Goal: Information Seeking & Learning: Learn about a topic

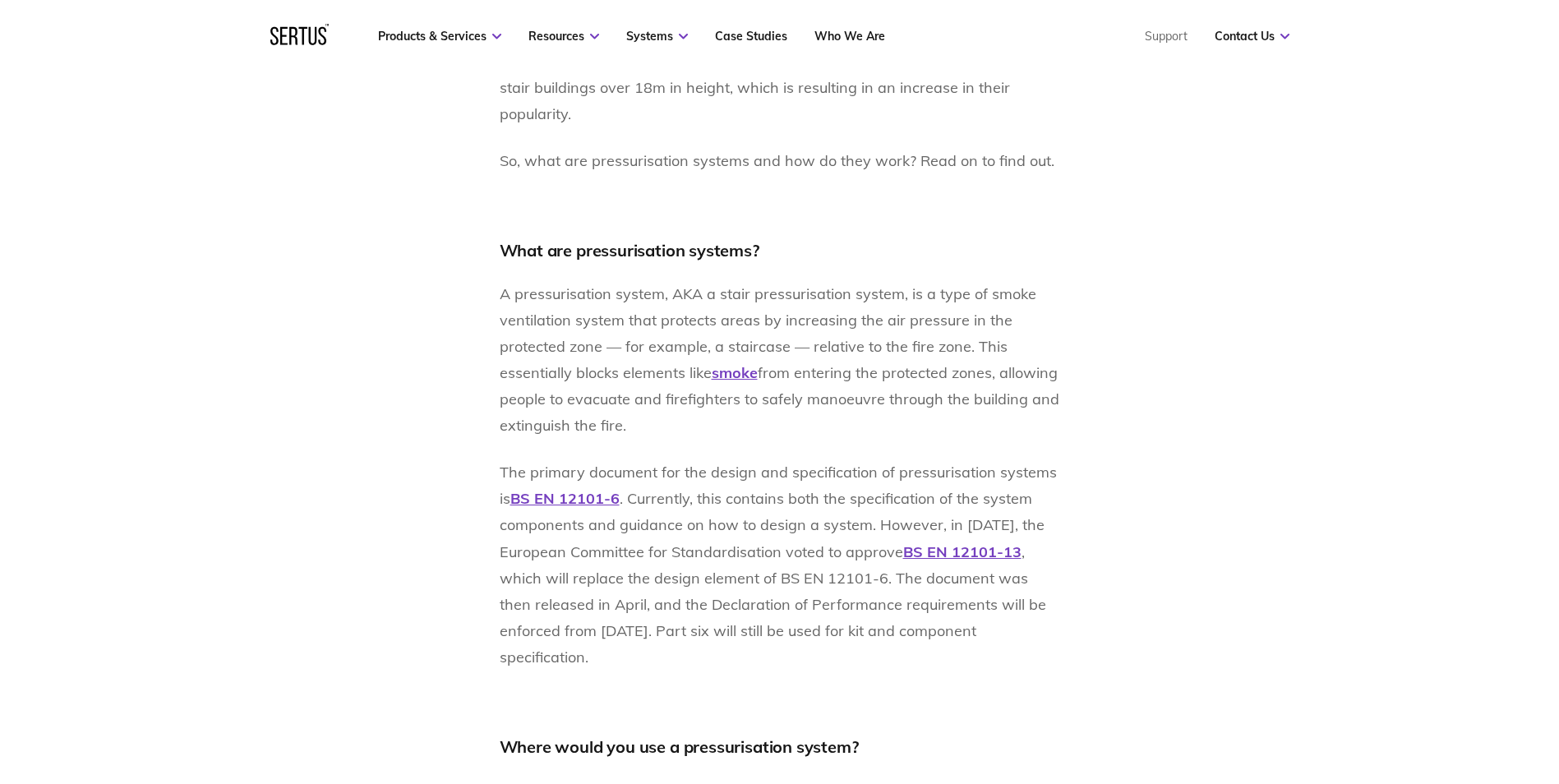
scroll to position [1233, 0]
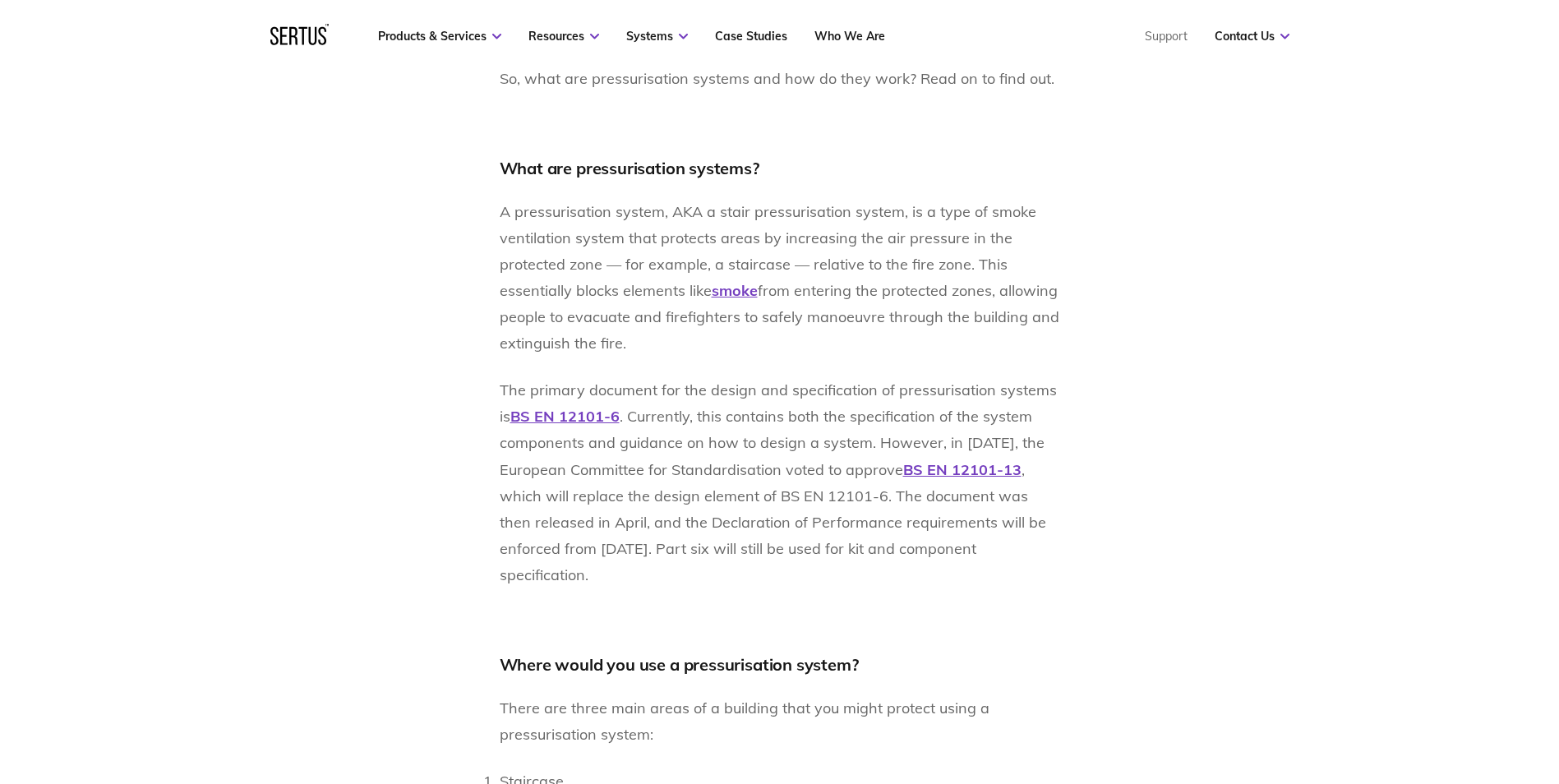
drag, startPoint x: 503, startPoint y: 209, endPoint x: 632, endPoint y: 342, distance: 185.3
click at [632, 342] on p "A pressurisation system, AKA a stair pressurisation system, is a type of smoke …" at bounding box center [780, 277] width 561 height 158
drag, startPoint x: 628, startPoint y: 337, endPoint x: 498, endPoint y: 182, distance: 202.3
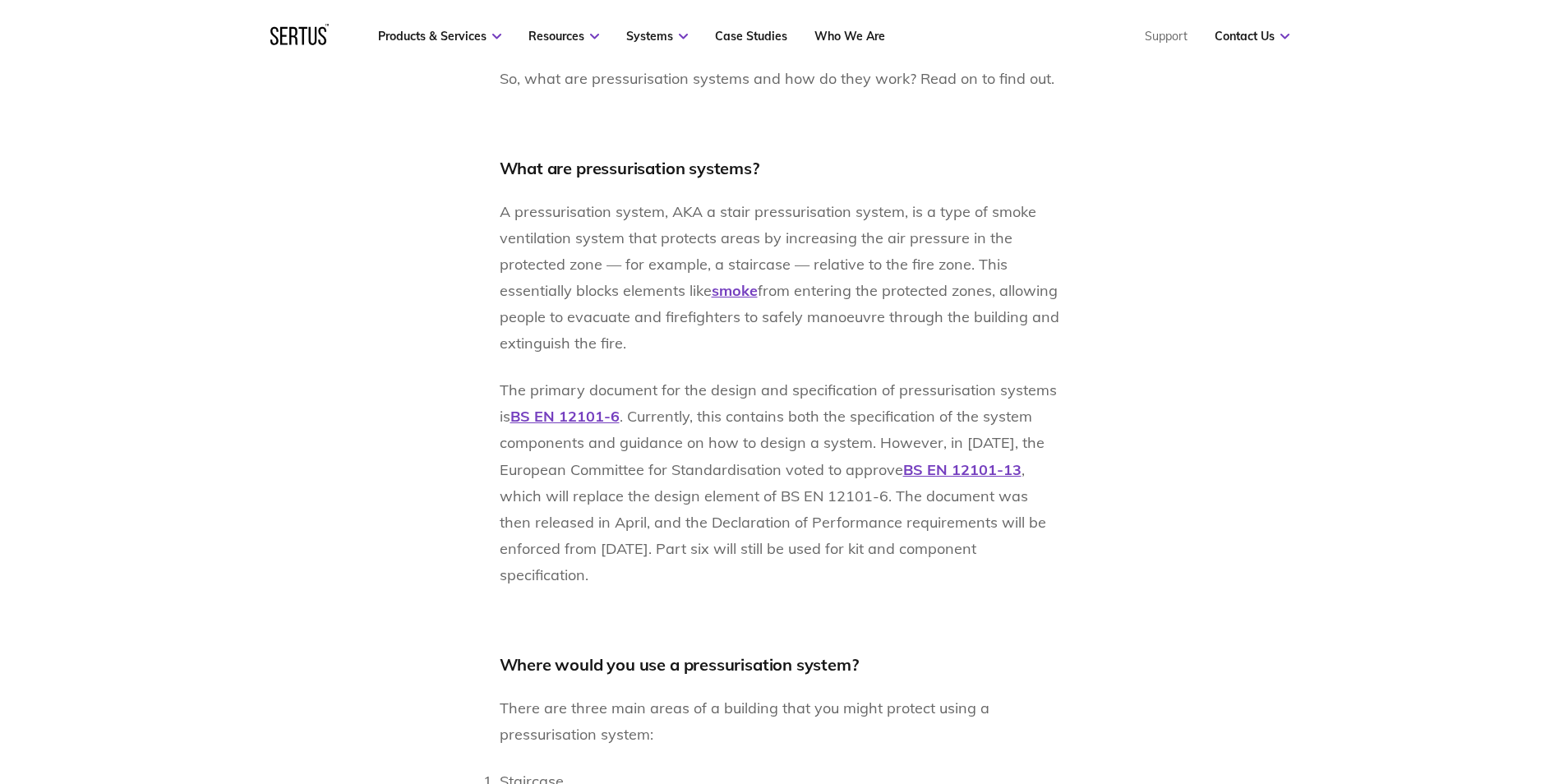
drag, startPoint x: 498, startPoint y: 182, endPoint x: 500, endPoint y: 218, distance: 36.1
click at [500, 218] on span "A pressurisation system, AKA a stair pressurisation system, is a type of smoke …" at bounding box center [768, 251] width 537 height 98
drag, startPoint x: 500, startPoint y: 171, endPoint x: 636, endPoint y: 350, distance: 224.8
click at [632, 343] on p "A pressurisation system, AKA a stair pressurisation system, is a type of smoke …" at bounding box center [780, 277] width 561 height 158
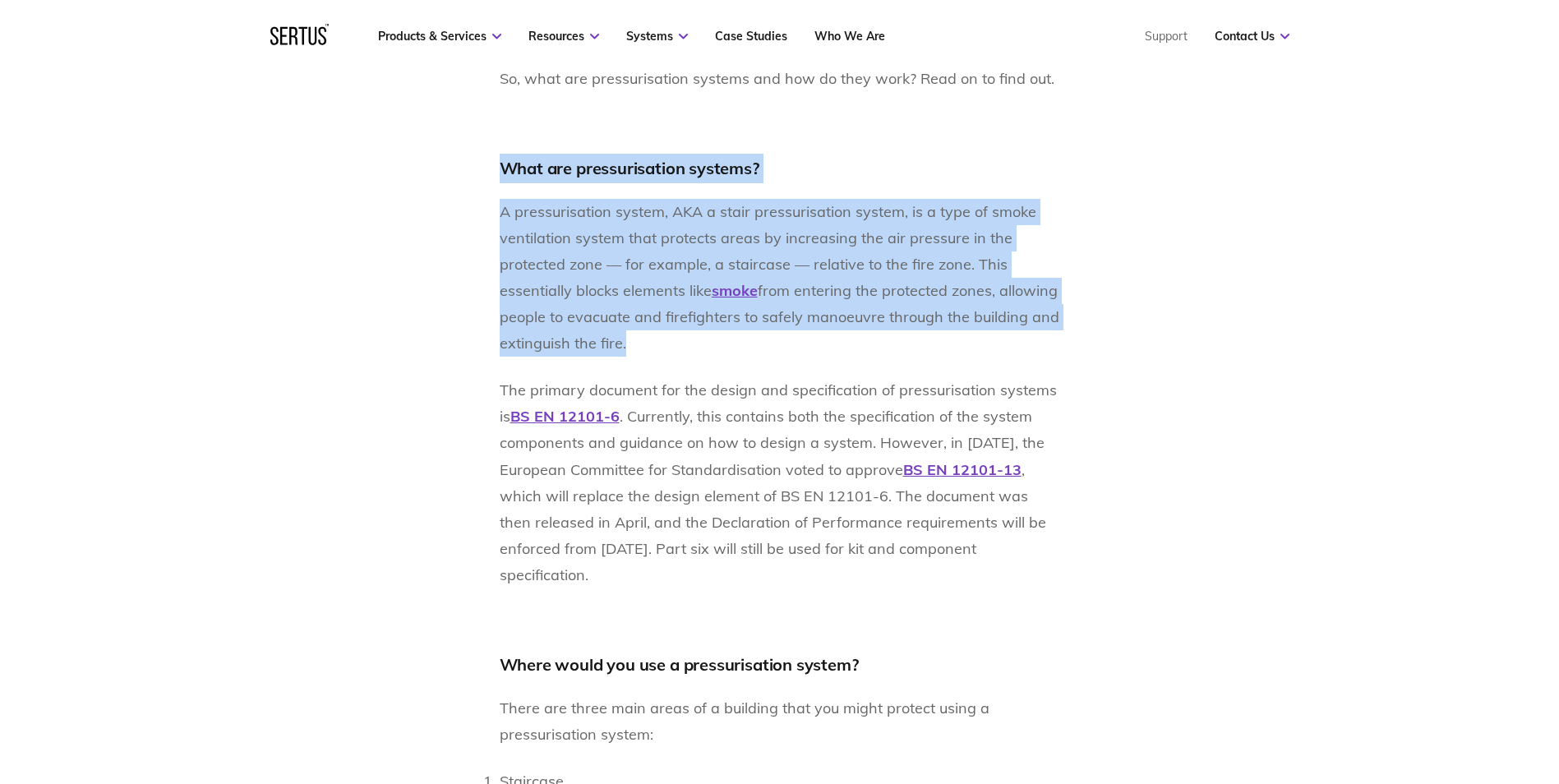
drag, startPoint x: 632, startPoint y: 343, endPoint x: 490, endPoint y: 157, distance: 234.0
drag, startPoint x: 490, startPoint y: 157, endPoint x: 573, endPoint y: 296, distance: 161.9
click at [573, 296] on span "A pressurisation system, AKA a stair pressurisation system, is a type of smoke …" at bounding box center [768, 251] width 537 height 98
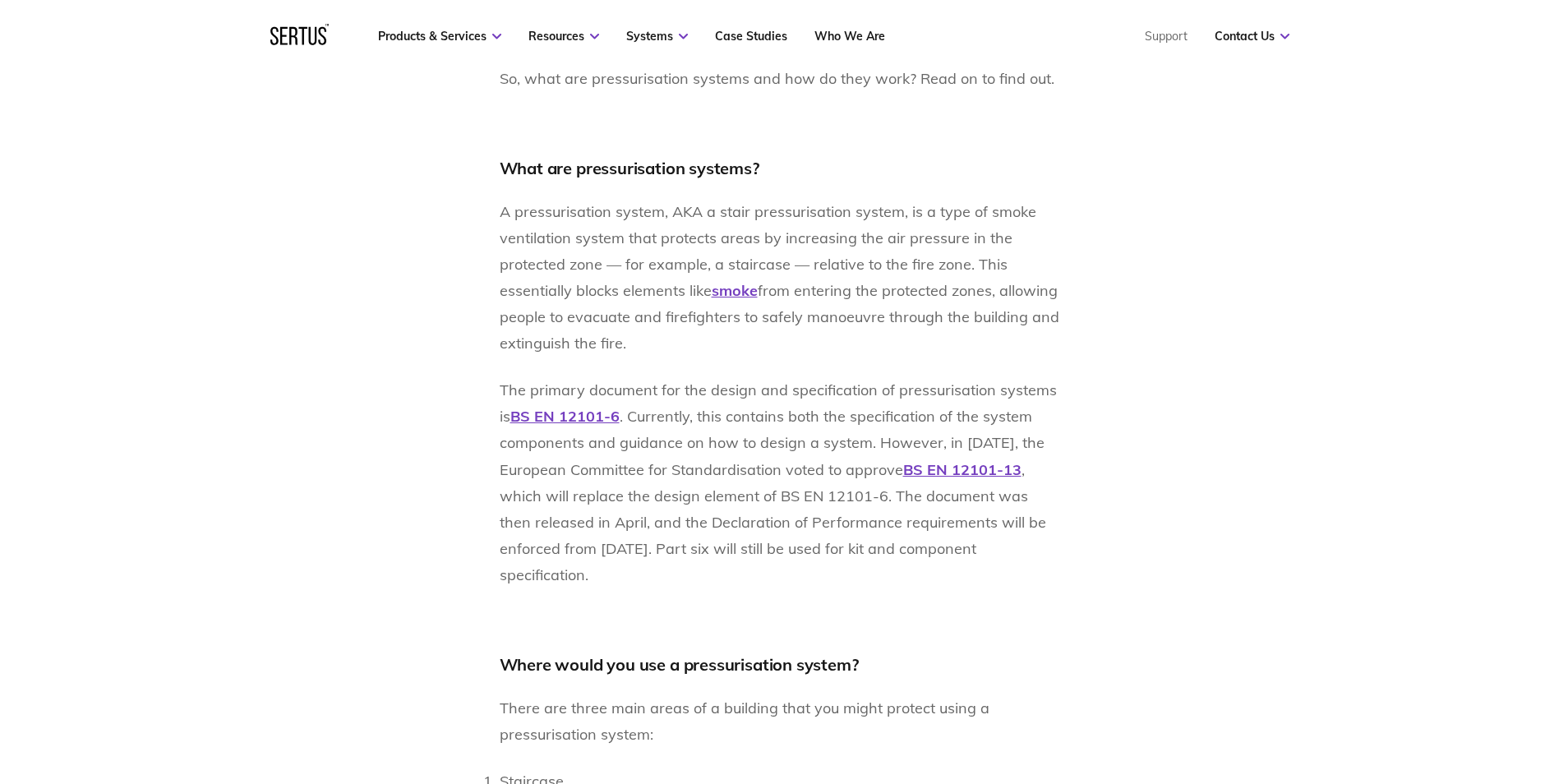
drag, startPoint x: 633, startPoint y: 349, endPoint x: 491, endPoint y: 174, distance: 225.4
drag, startPoint x: 491, startPoint y: 174, endPoint x: 582, endPoint y: 326, distance: 177.2
click at [579, 326] on span "from entering the protected zones, allowing people to evacuate and firefighters…" at bounding box center [780, 316] width 560 height 72
click at [630, 336] on p "A pressurisation system, AKA a stair pressurisation system, is a type of smoke …" at bounding box center [780, 277] width 561 height 158
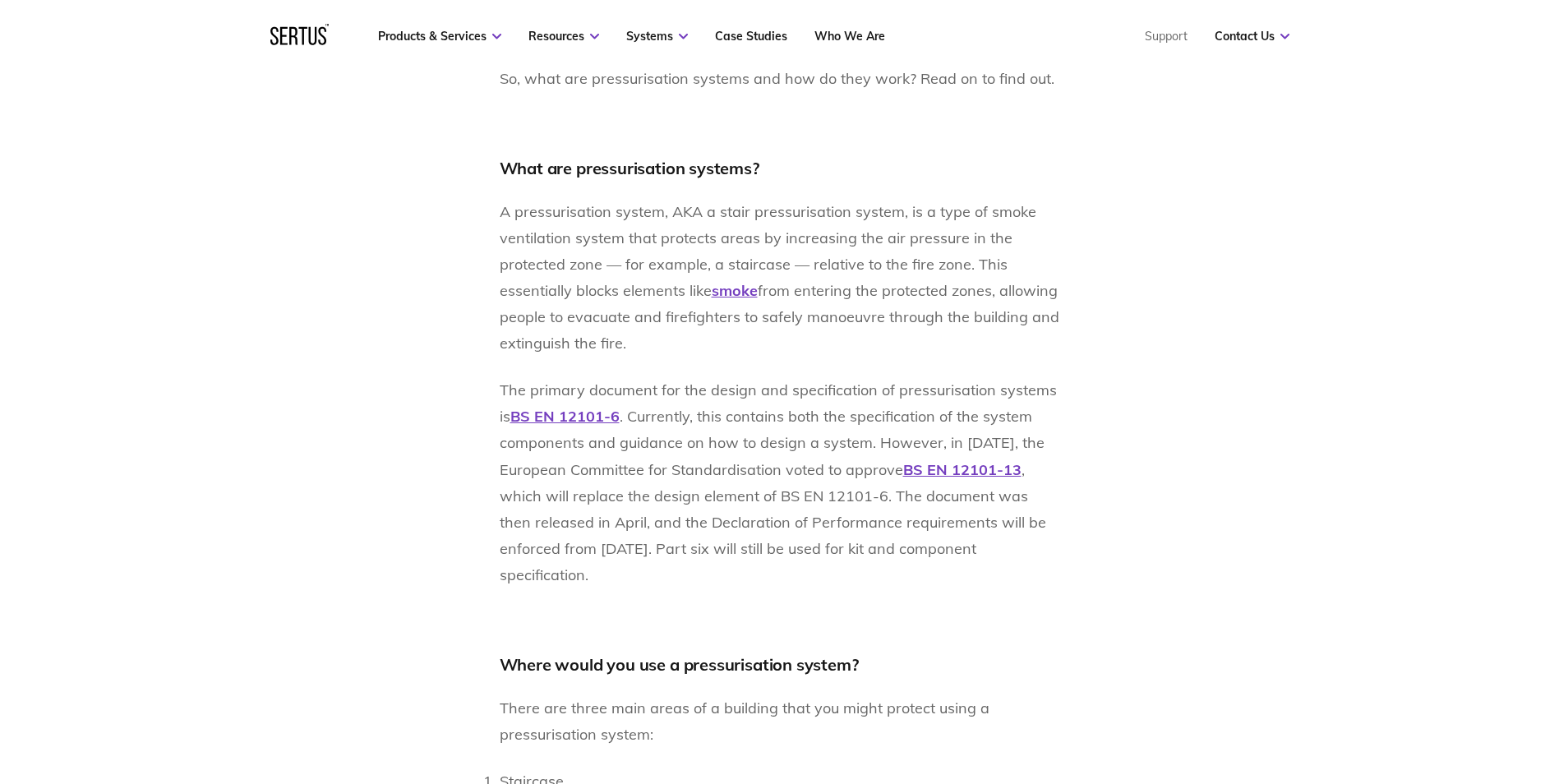
click at [630, 336] on p "A pressurisation system, AKA a stair pressurisation system, is a type of smoke …" at bounding box center [780, 277] width 561 height 158
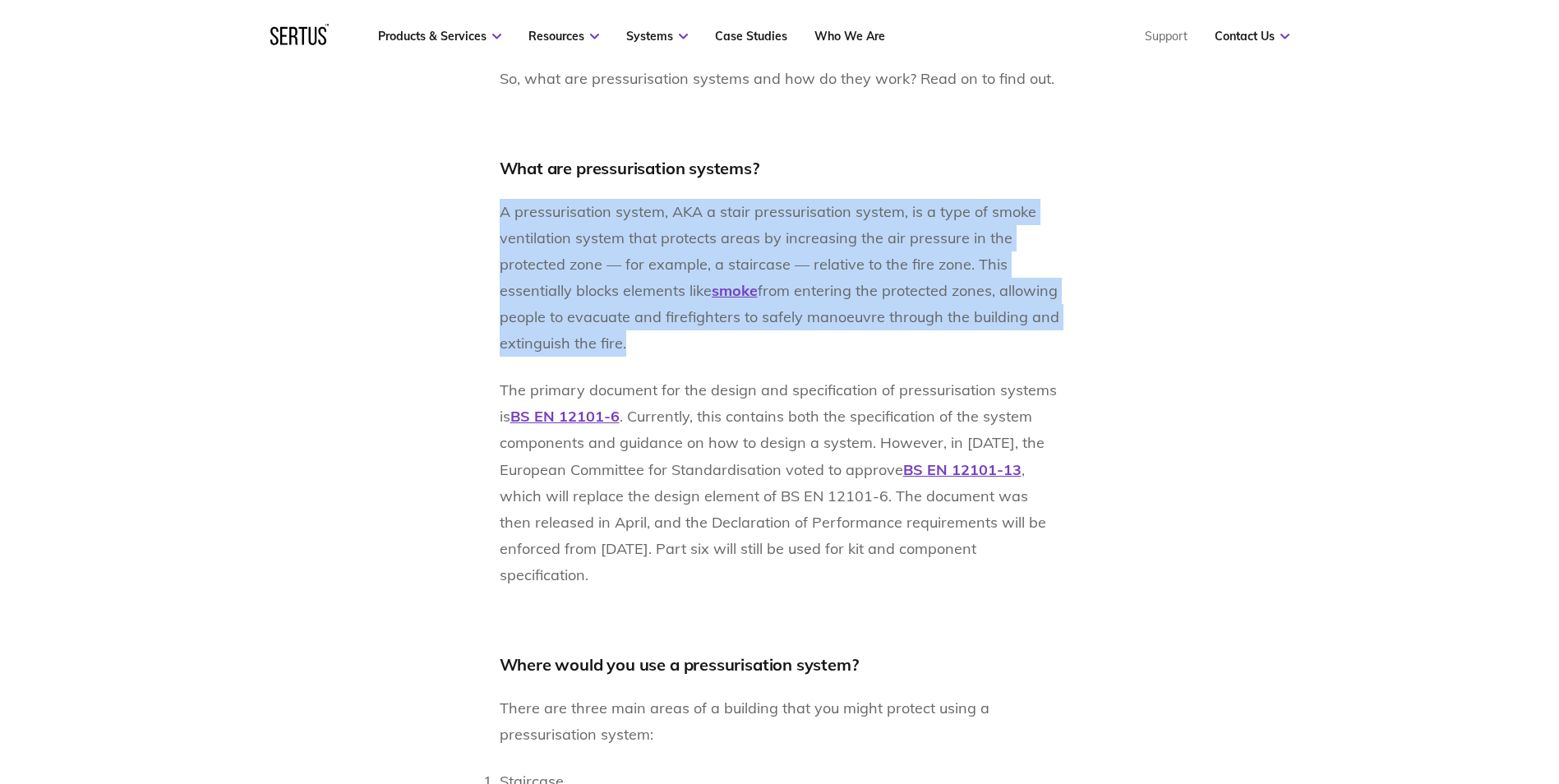
click at [630, 336] on p "A pressurisation system, AKA a stair pressurisation system, is a type of smoke …" at bounding box center [780, 277] width 561 height 158
drag, startPoint x: 630, startPoint y: 336, endPoint x: 617, endPoint y: 313, distance: 26.4
click at [617, 313] on span "from entering the protected zones, allowing people to evacuate and firefighters…" at bounding box center [780, 316] width 560 height 72
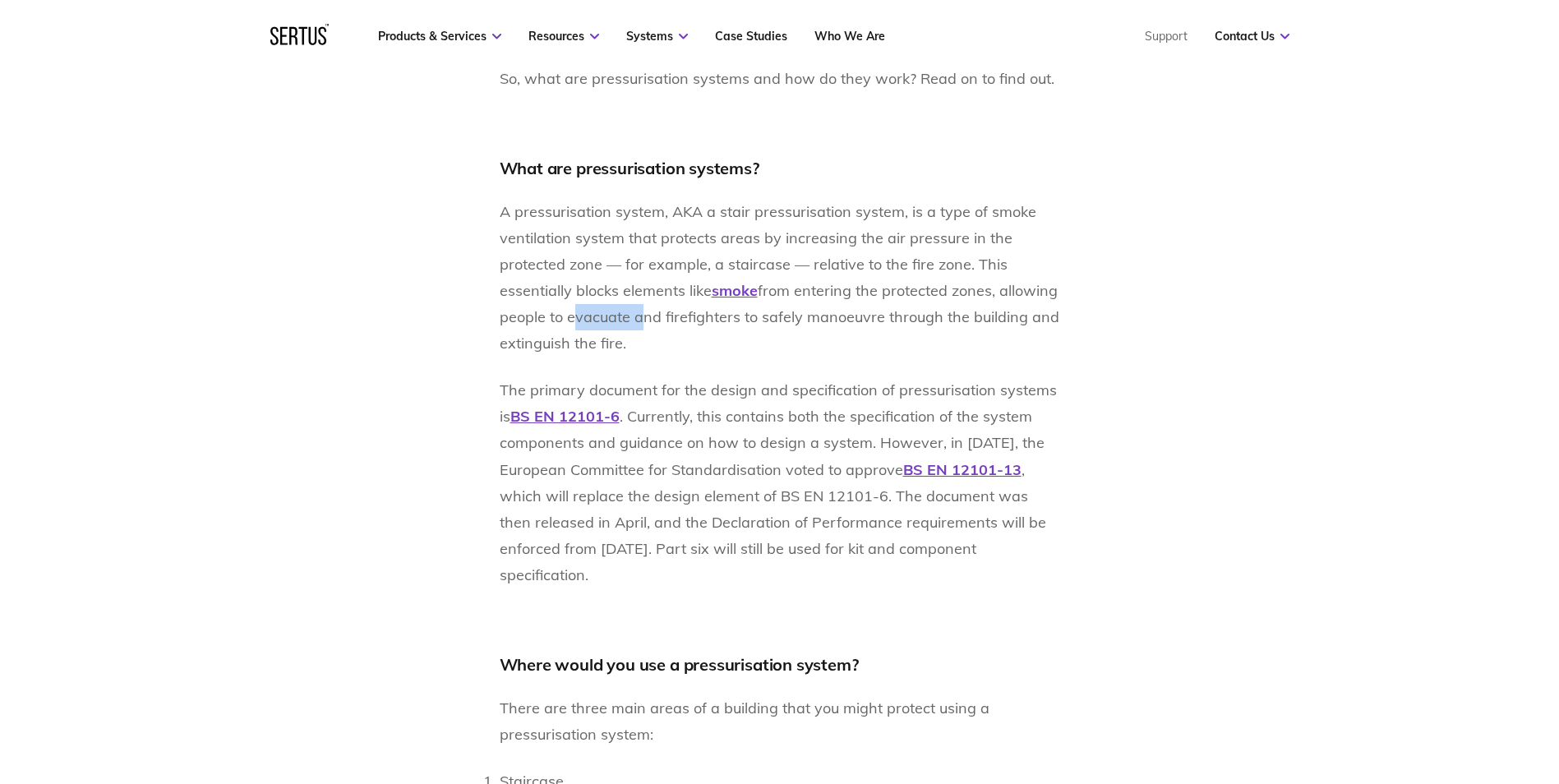
click at [617, 313] on span "from entering the protected zones, allowing people to evacuate and firefighters…" at bounding box center [780, 316] width 560 height 72
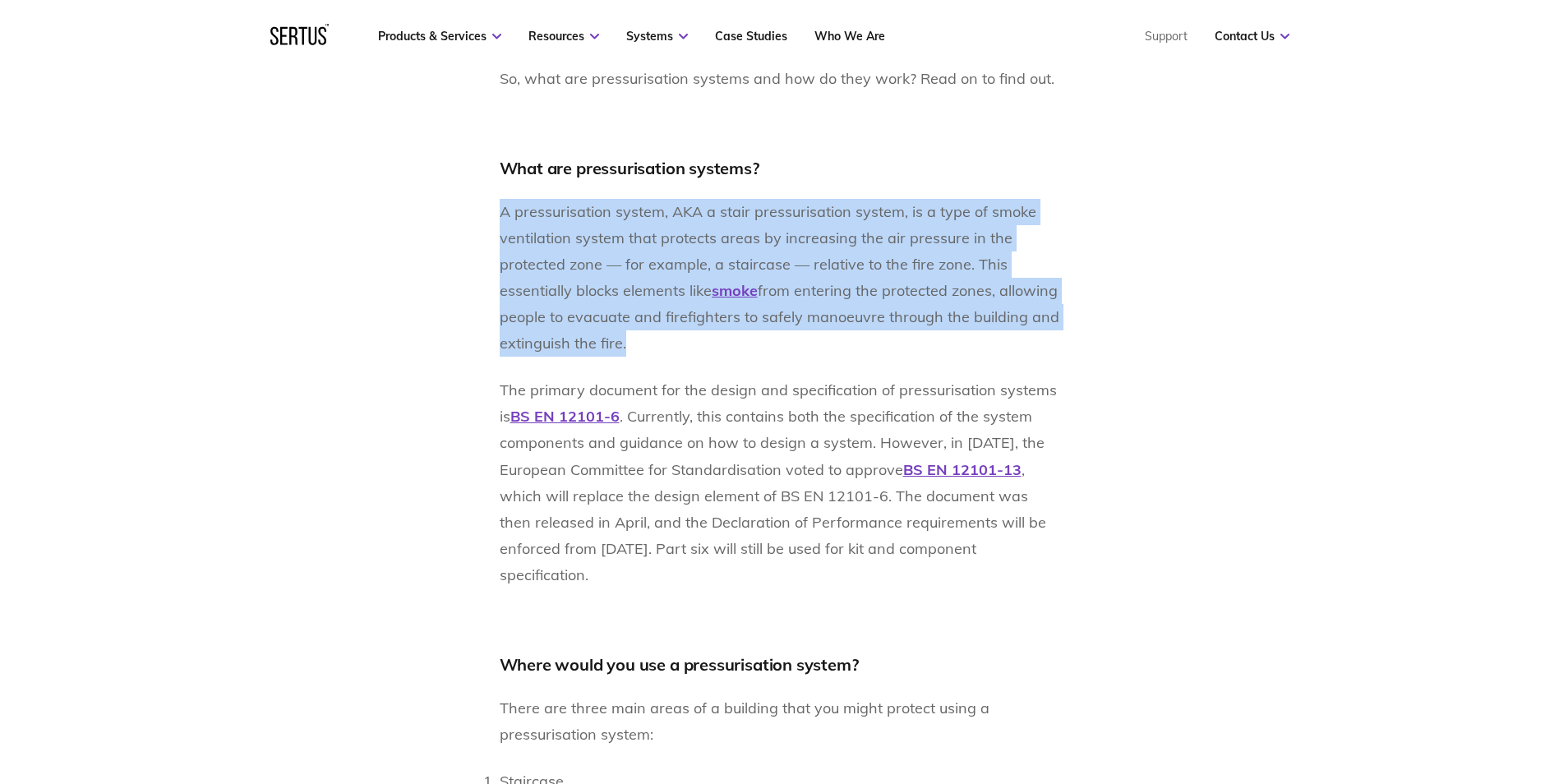
click at [617, 313] on span "from entering the protected zones, allowing people to evacuate and firefighters…" at bounding box center [780, 316] width 560 height 72
drag, startPoint x: 617, startPoint y: 313, endPoint x: 595, endPoint y: 282, distance: 38.0
click at [595, 282] on span "A pressurisation system, AKA a stair pressurisation system, is a type of smoke …" at bounding box center [768, 251] width 537 height 98
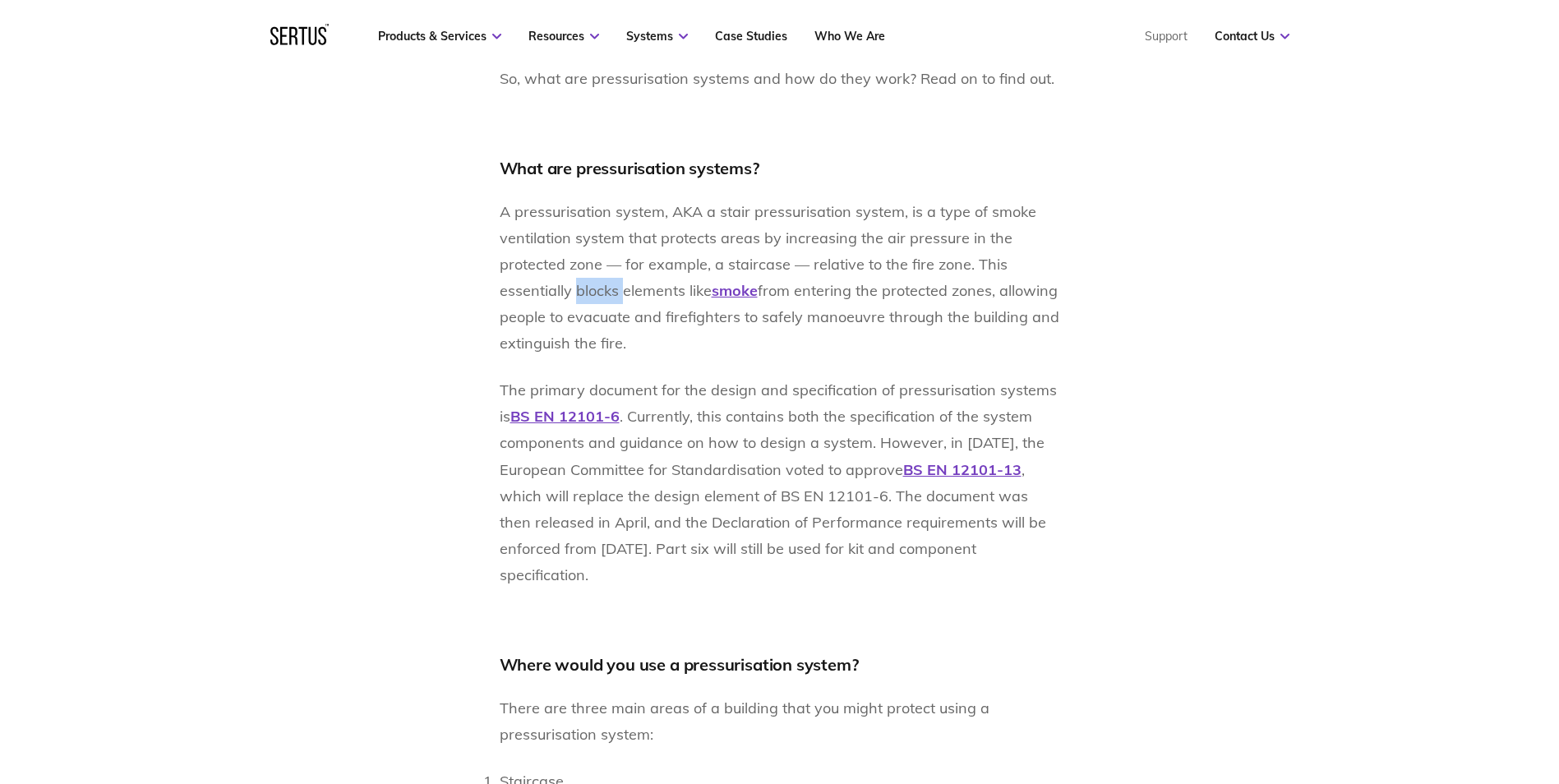
click at [595, 282] on span "A pressurisation system, AKA a stair pressurisation system, is a type of smoke …" at bounding box center [768, 251] width 537 height 98
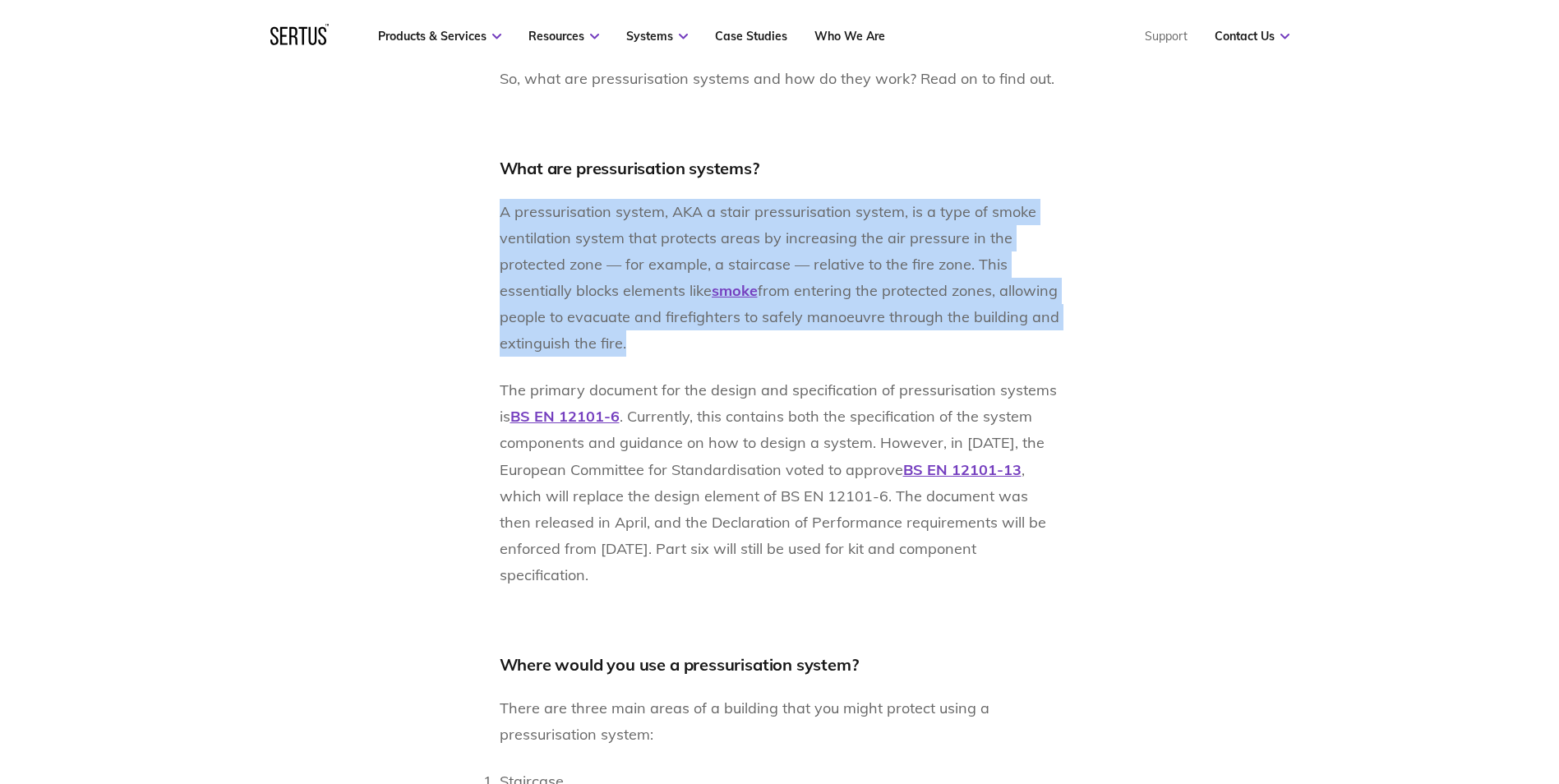
click at [595, 282] on span "A pressurisation system, AKA a stair pressurisation system, is a type of smoke …" at bounding box center [768, 251] width 537 height 98
drag, startPoint x: 595, startPoint y: 282, endPoint x: 576, endPoint y: 267, distance: 24.2
click at [576, 267] on span "A pressurisation system, AKA a stair pressurisation system, is a type of smoke …" at bounding box center [768, 251] width 537 height 98
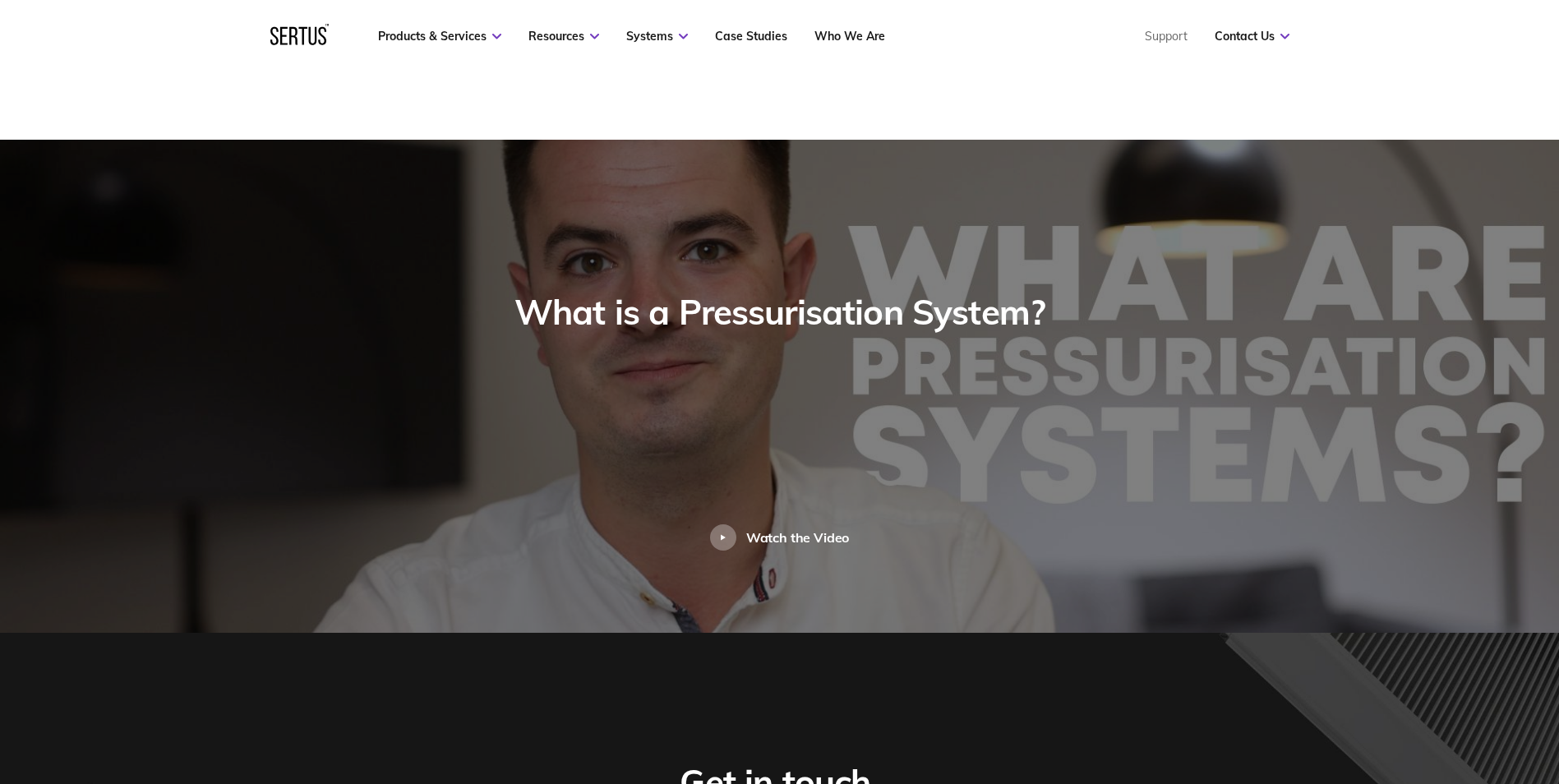
scroll to position [3286, 0]
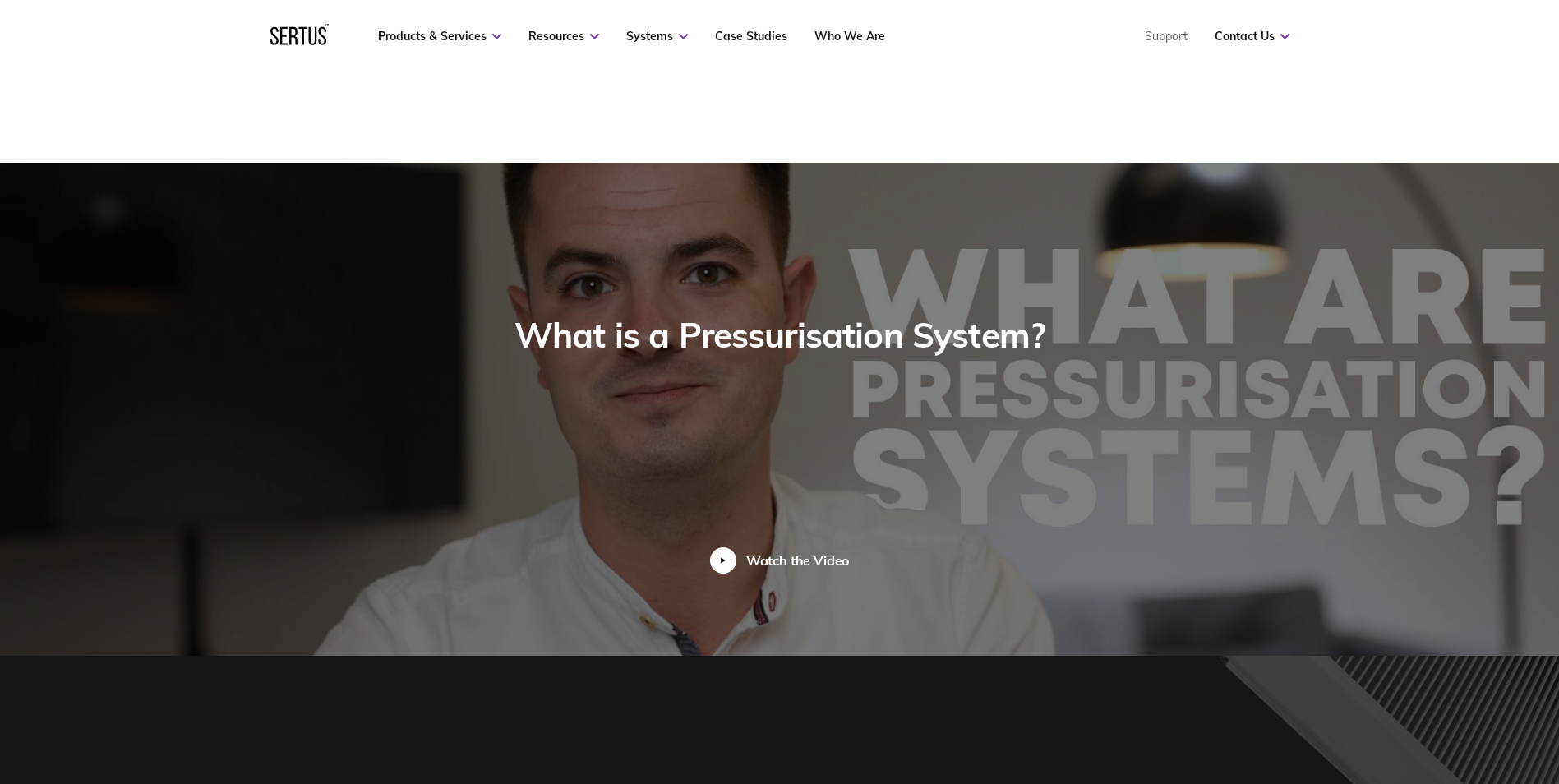
click at [713, 547] on div at bounding box center [723, 561] width 26 height 26
click at [738, 547] on div "Watch the Video" at bounding box center [780, 561] width 140 height 26
click at [746, 552] on div "Watch the Video" at bounding box center [798, 560] width 103 height 17
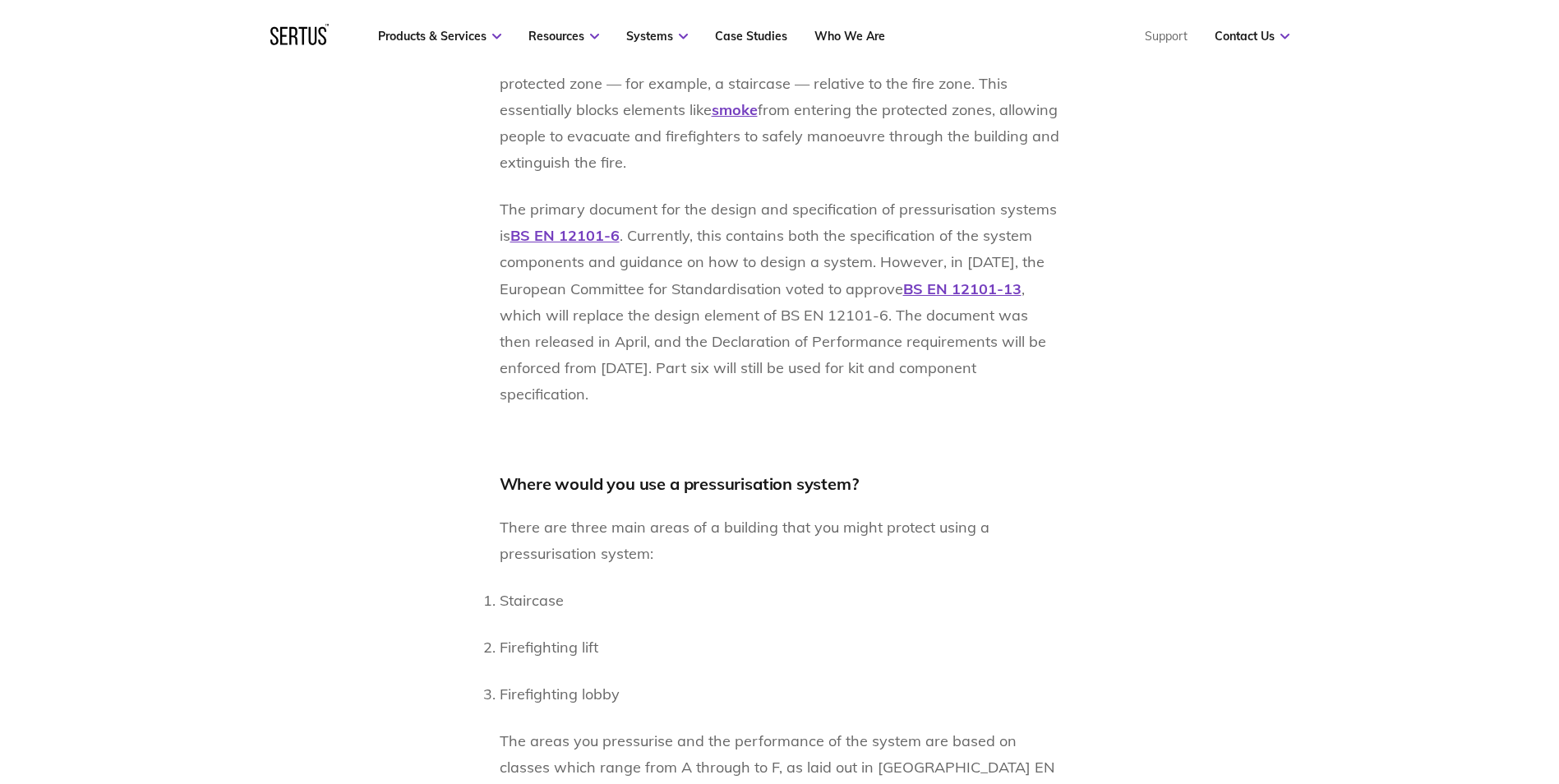
scroll to position [986, 0]
